Goal: Check status: Check status

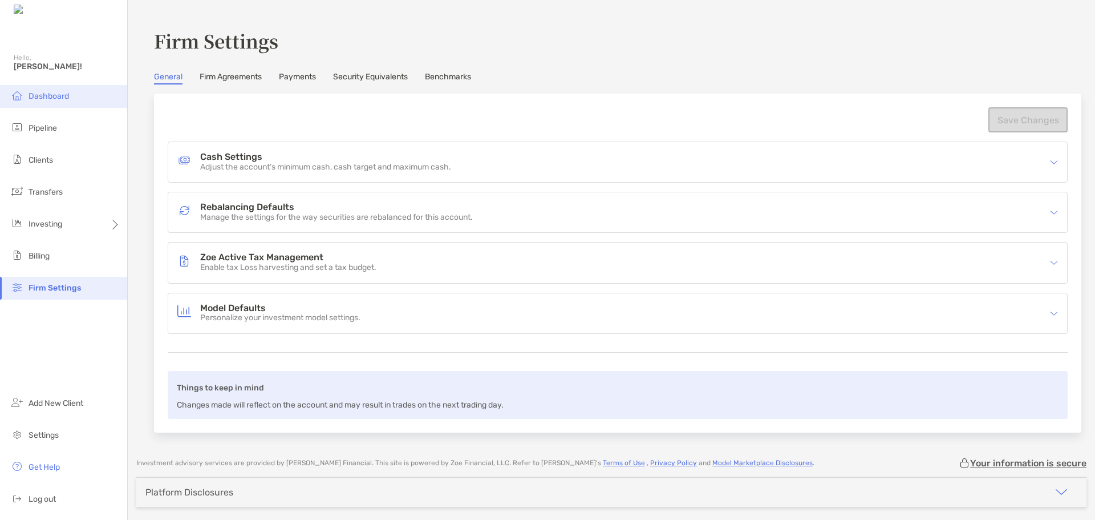
drag, startPoint x: 43, startPoint y: 91, endPoint x: 44, endPoint y: 98, distance: 6.5
click at [42, 92] on li "Dashboard" at bounding box center [63, 96] width 127 height 23
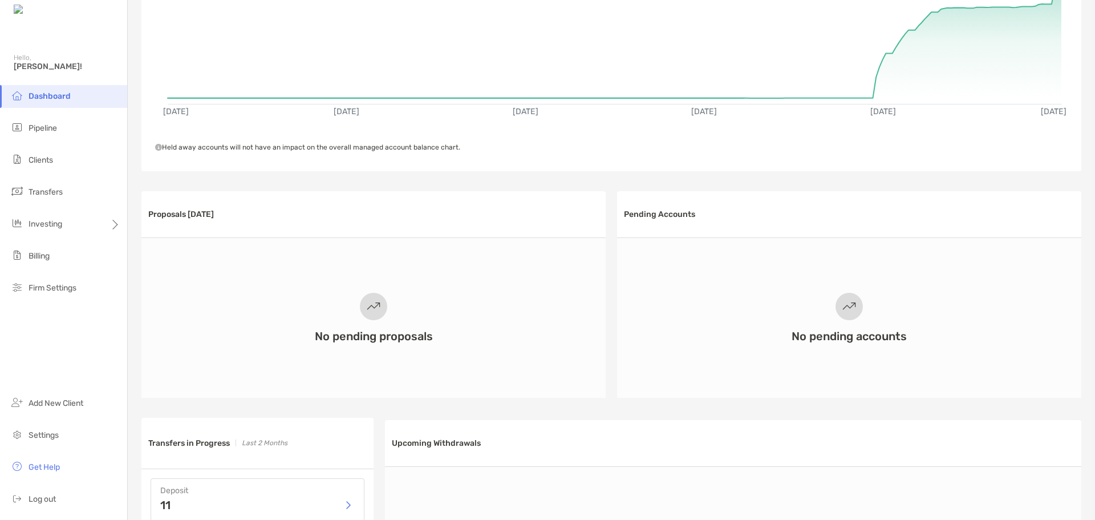
scroll to position [171, 0]
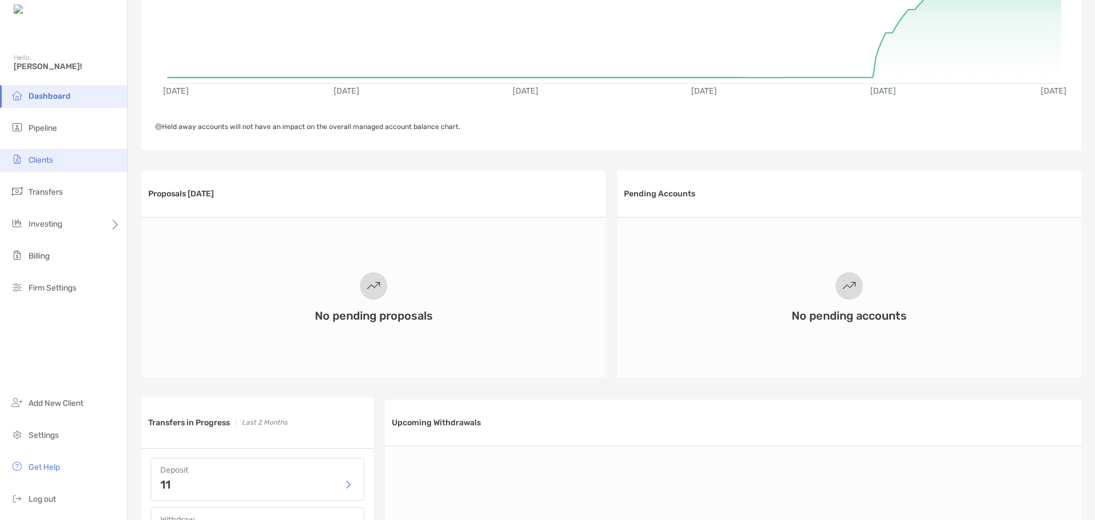
click at [50, 160] on span "Clients" at bounding box center [41, 160] width 25 height 10
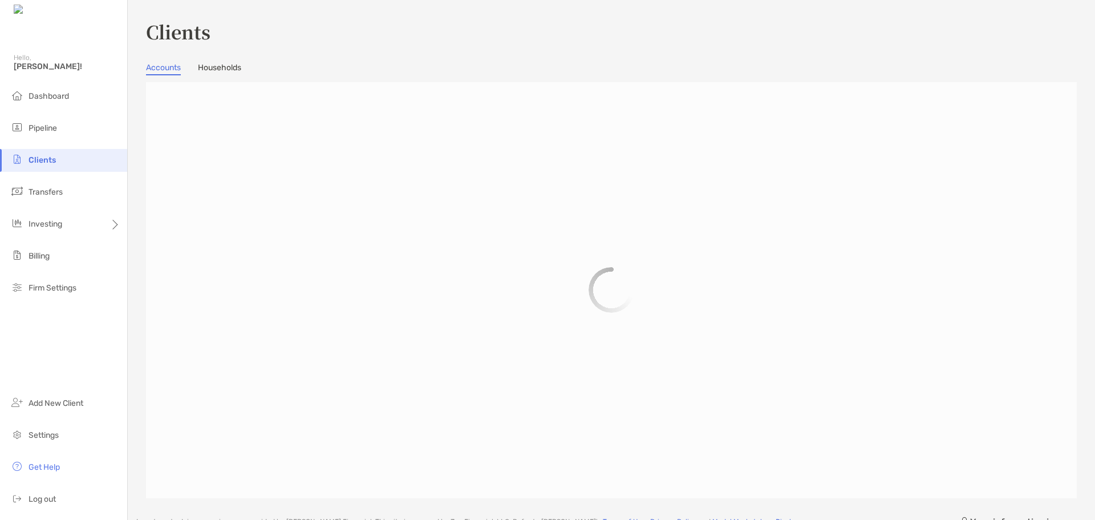
click at [228, 65] on link "Households" at bounding box center [219, 69] width 43 height 13
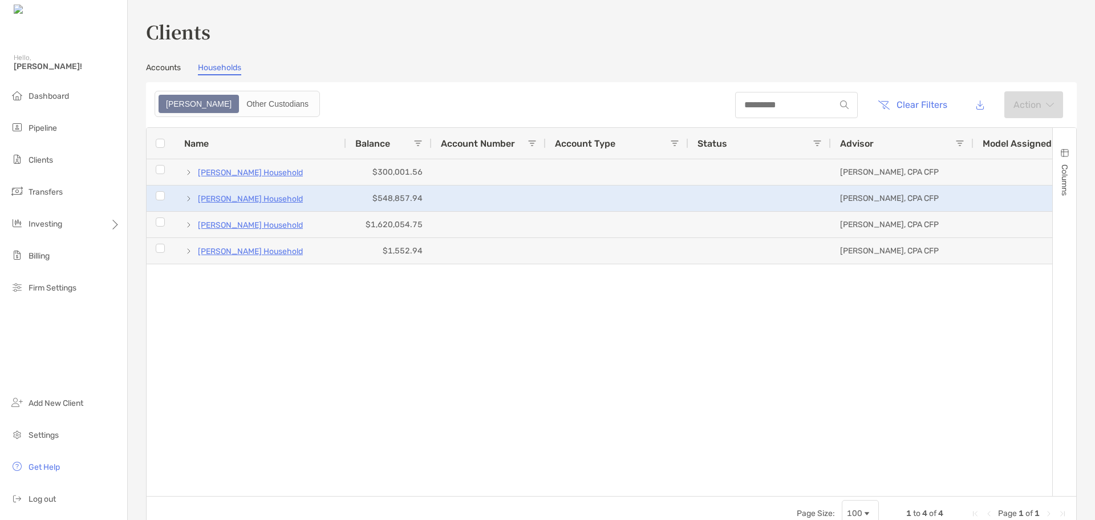
click at [216, 203] on p "[PERSON_NAME] Household" at bounding box center [250, 199] width 105 height 14
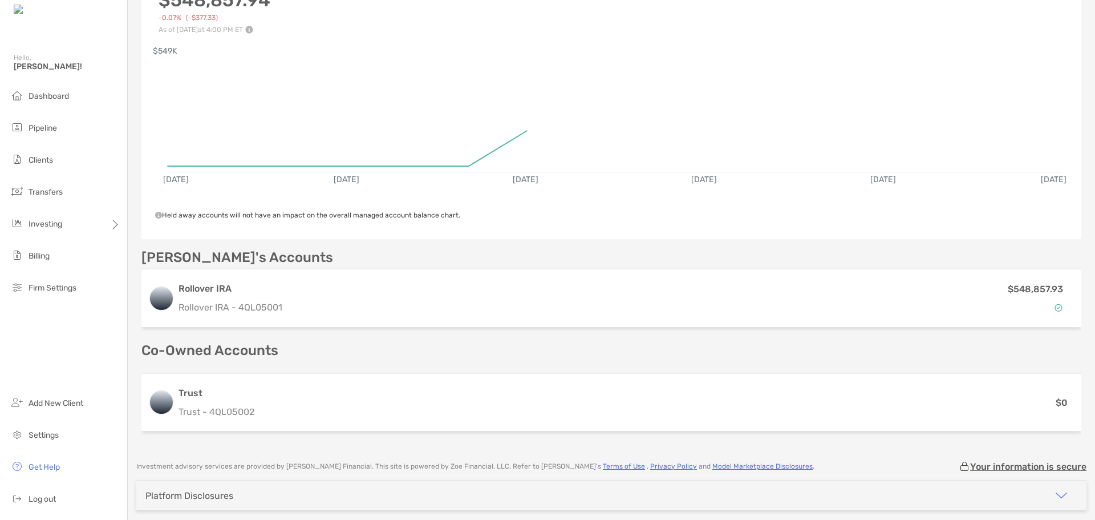
scroll to position [171, 0]
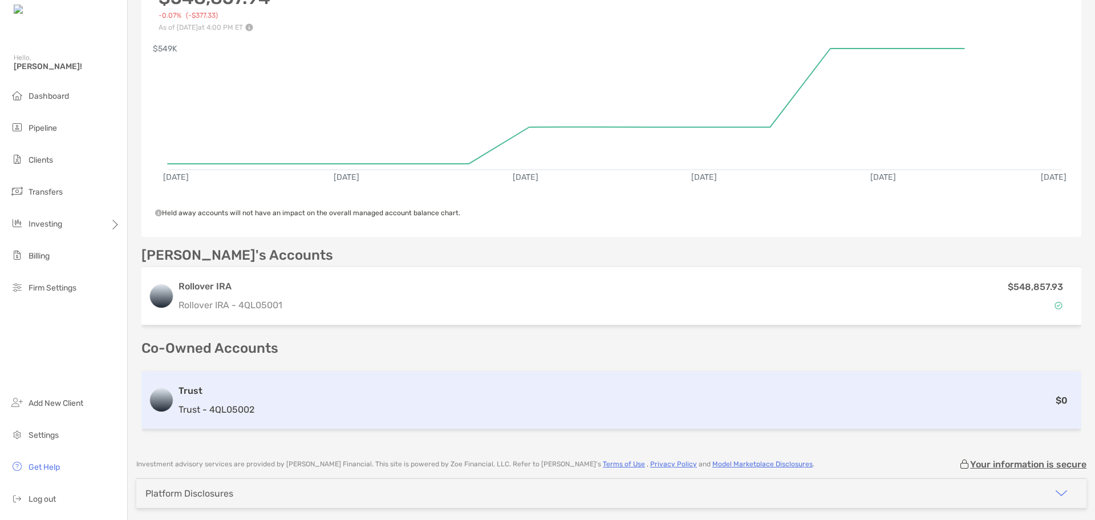
click at [192, 393] on h3 "Trust" at bounding box center [216, 391] width 76 height 14
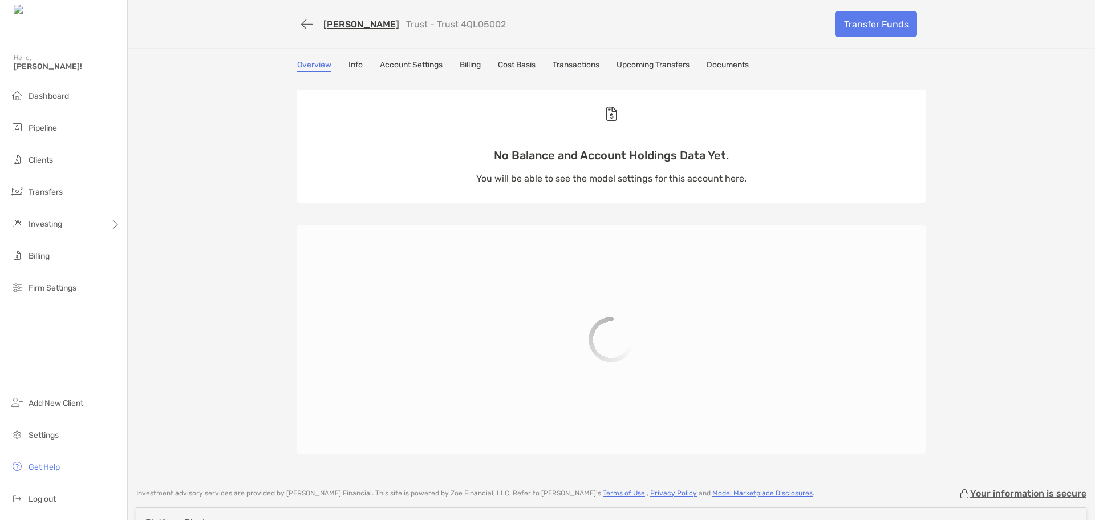
click at [567, 63] on link "Transactions" at bounding box center [576, 66] width 47 height 13
